Goal: Information Seeking & Learning: Check status

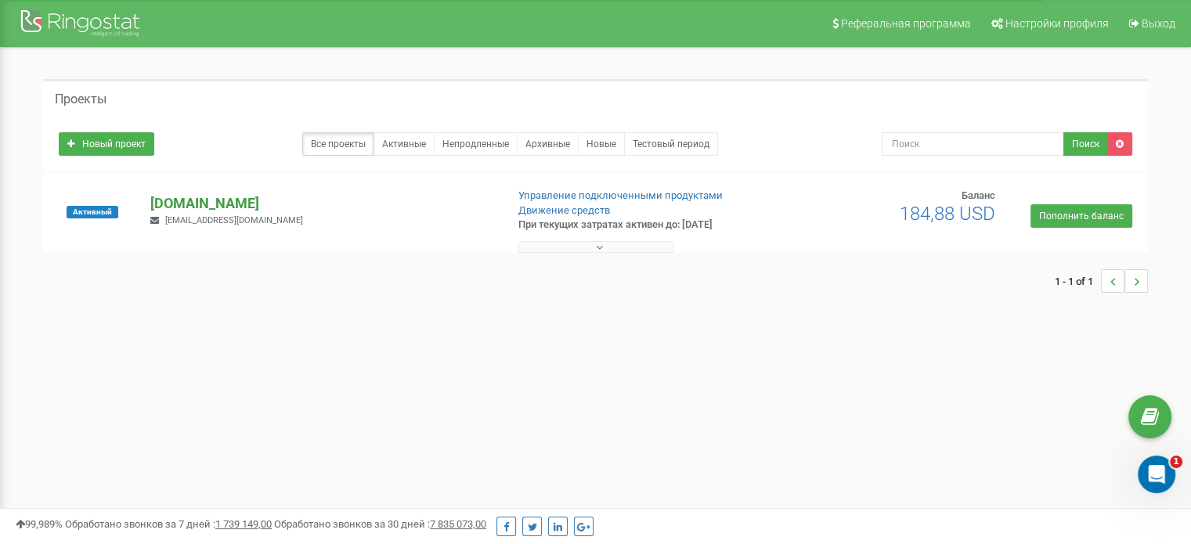
click at [185, 204] on p "[DOMAIN_NAME]" at bounding box center [321, 203] width 342 height 20
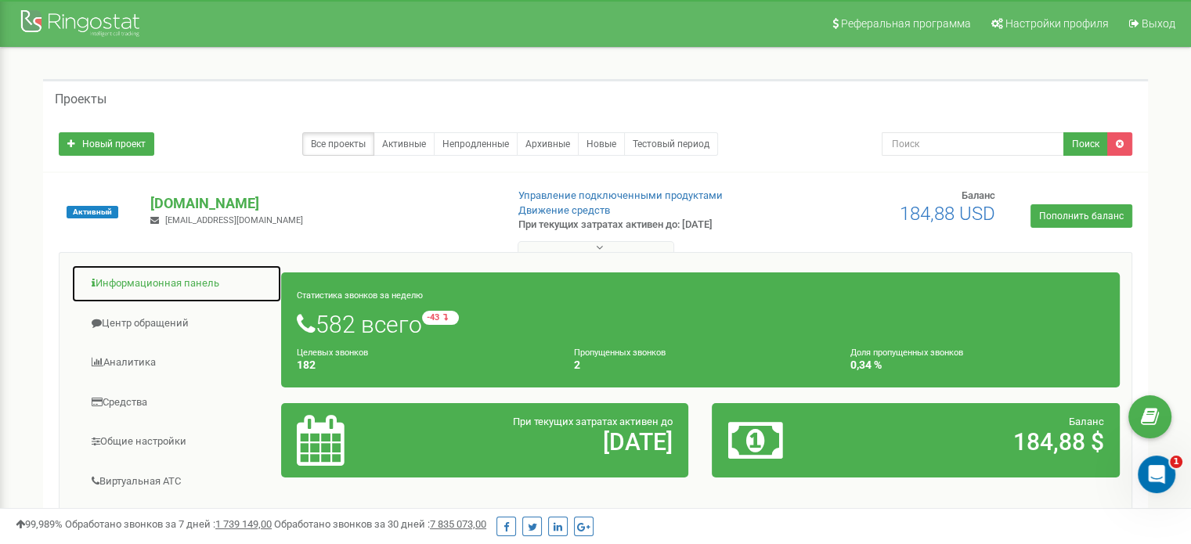
click at [142, 294] on link "Информационная панель" at bounding box center [176, 284] width 211 height 38
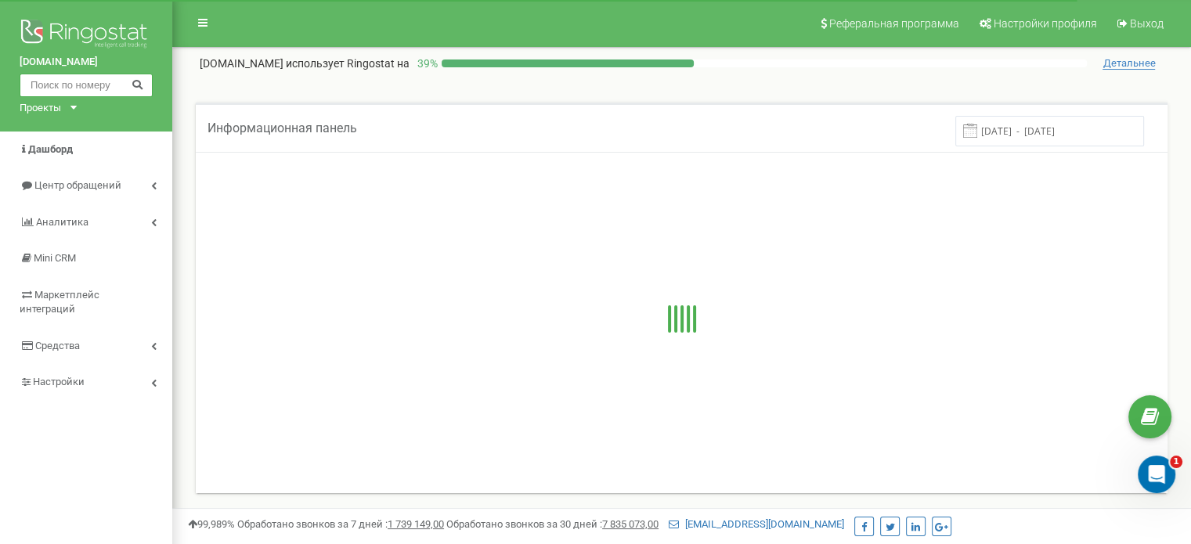
click at [77, 84] on input "text" at bounding box center [86, 85] width 133 height 23
paste input "0 99 514 3733"
type input "0 99 514 3733"
click at [135, 83] on icon at bounding box center [137, 83] width 12 height 10
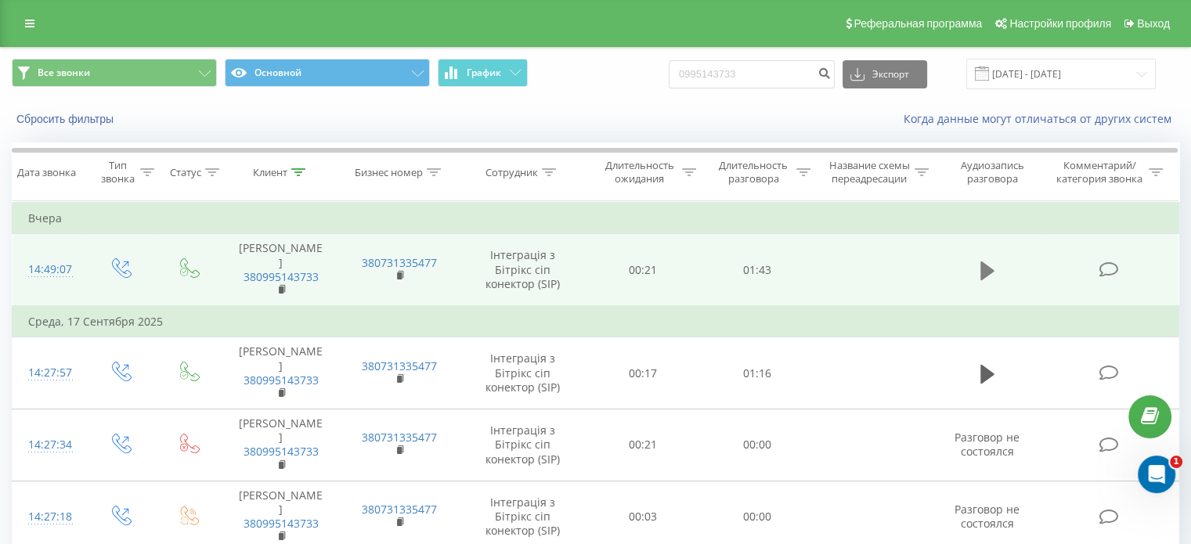
click at [985, 278] on icon at bounding box center [987, 271] width 14 height 22
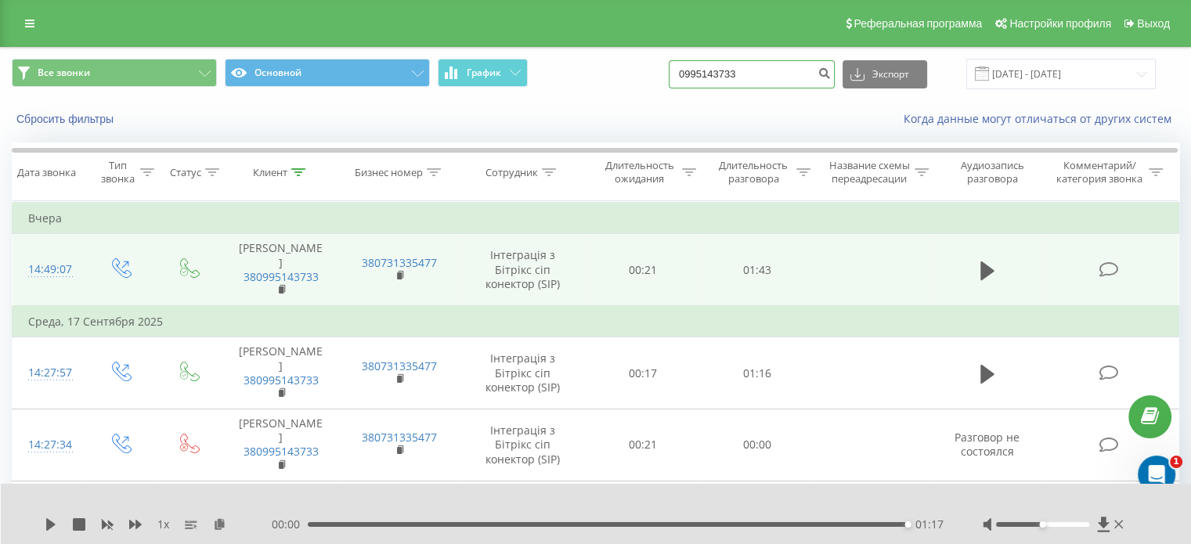
click at [780, 83] on input "0995143733" at bounding box center [751, 74] width 166 height 28
drag, startPoint x: 795, startPoint y: 71, endPoint x: 665, endPoint y: 86, distance: 131.6
click at [665, 86] on div "Все звонки Основной График 0995143733 Экспорт .csv .xls .xlsx [DATE] - [DATE]" at bounding box center [595, 74] width 1167 height 31
